Goal: Task Accomplishment & Management: Use online tool/utility

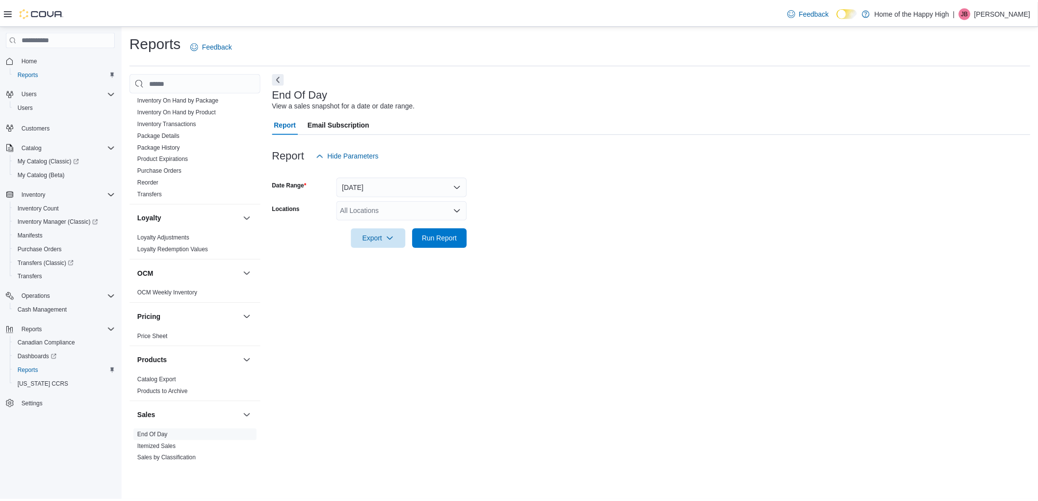
scroll to position [523, 0]
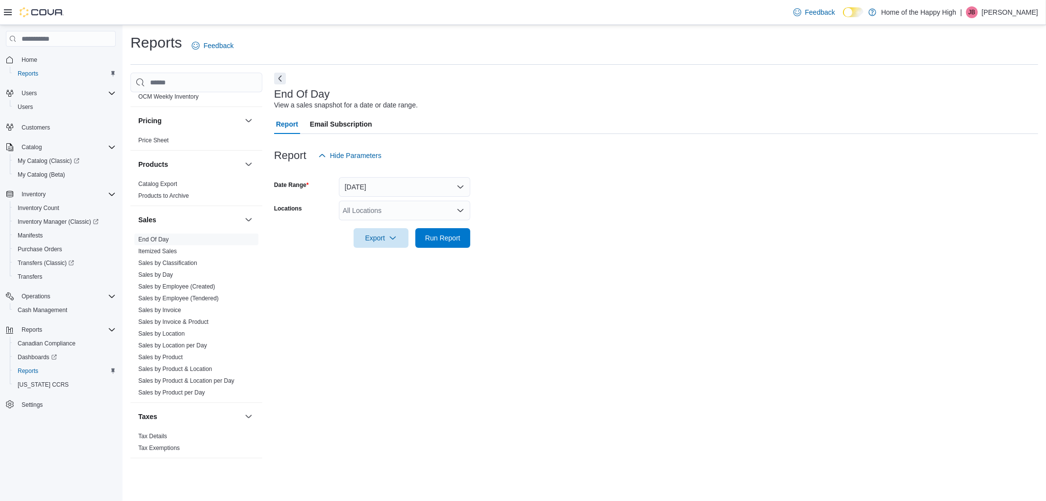
click at [370, 210] on div "All Locations" at bounding box center [404, 211] width 131 height 20
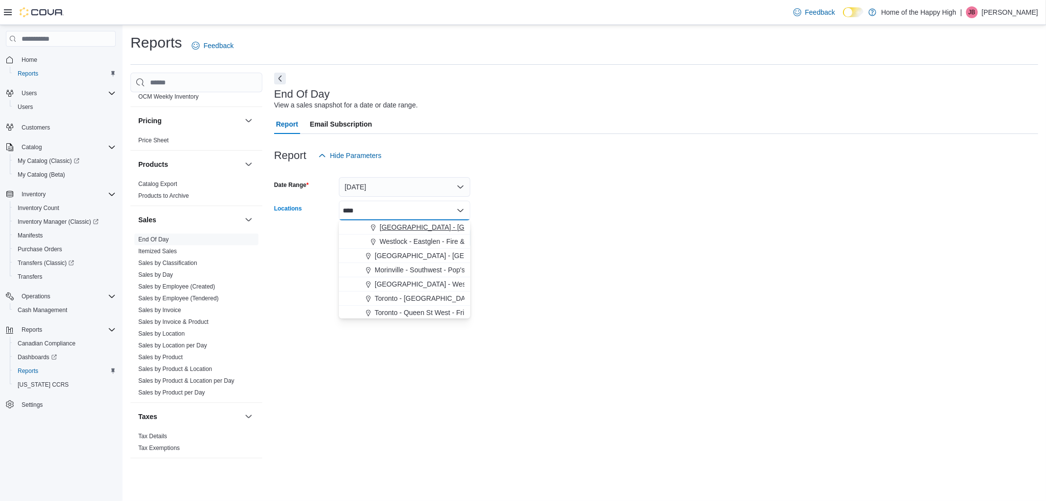
type input "****"
click at [390, 228] on span "[GEOGRAPHIC_DATA] - [GEOGRAPHIC_DATA] - Fire & Flower" at bounding box center [478, 227] width 196 height 10
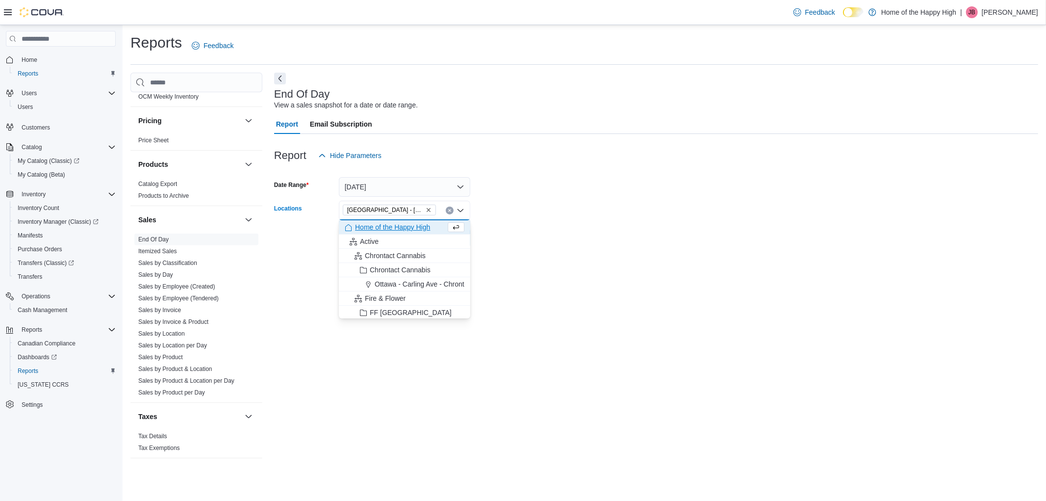
click at [550, 203] on form "Date Range [DATE] Locations [GEOGRAPHIC_DATA] - [GEOGRAPHIC_DATA] - Fire & Flow…" at bounding box center [656, 206] width 764 height 82
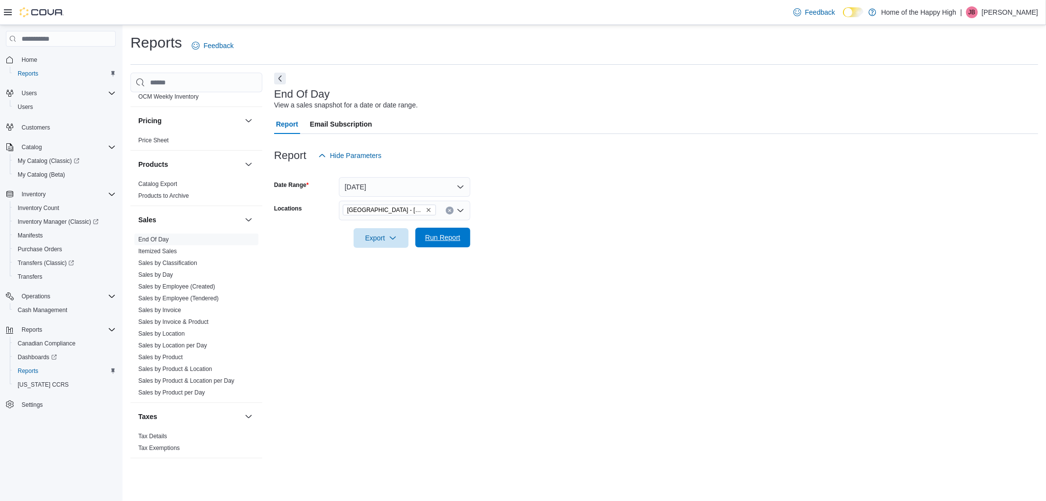
click at [440, 237] on span "Run Report" at bounding box center [442, 237] width 35 height 10
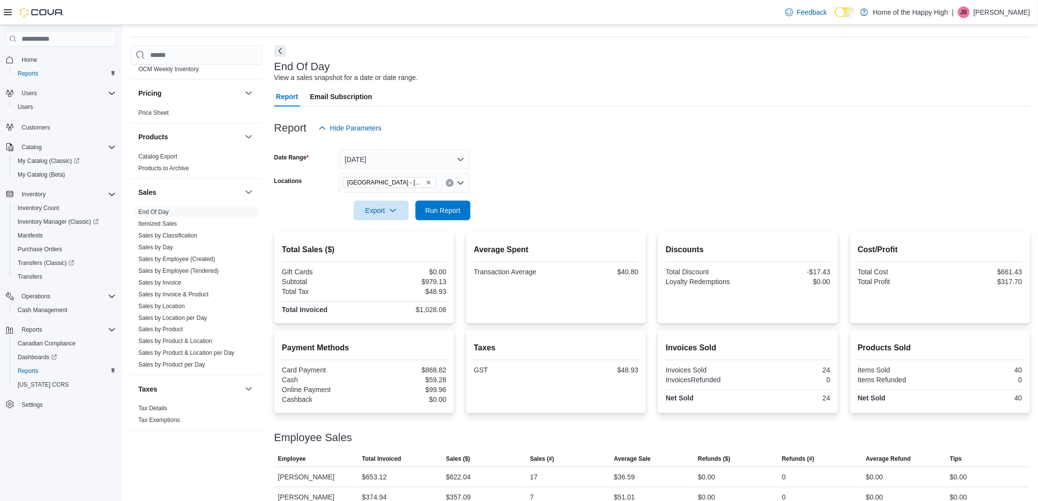
scroll to position [41, 0]
